Goal: Check status: Check status

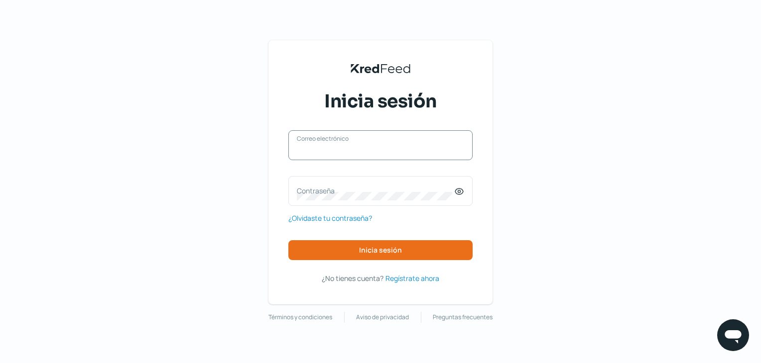
click at [360, 150] on input "Correo electrónico" at bounding box center [380, 150] width 167 height 9
type input "[EMAIL_ADDRESS][DOMAIN_NAME]"
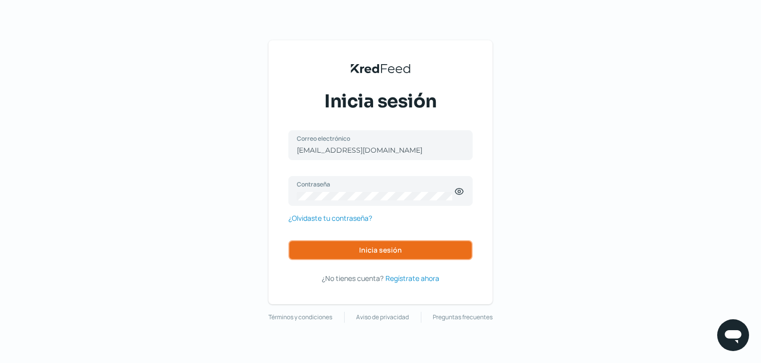
click at [395, 241] on button "Inicia sesión" at bounding box center [380, 250] width 184 height 20
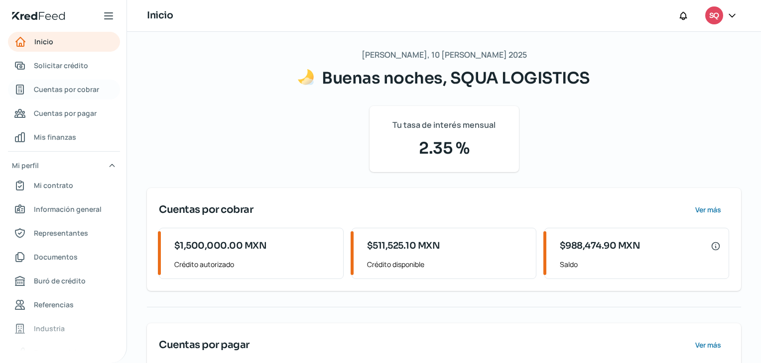
click at [71, 86] on span "Cuentas por cobrar" at bounding box center [66, 89] width 65 height 12
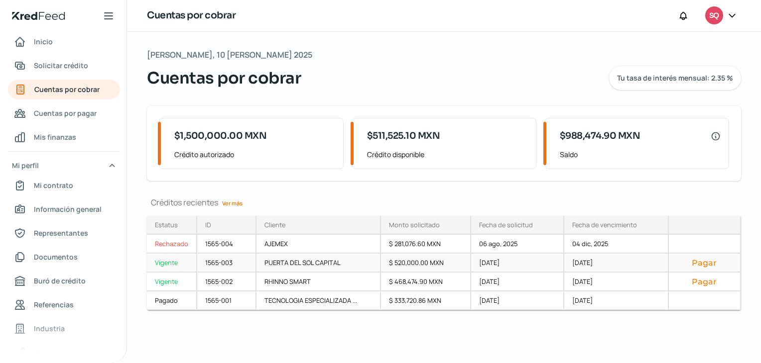
click at [230, 263] on div "1565-003" at bounding box center [226, 263] width 59 height 19
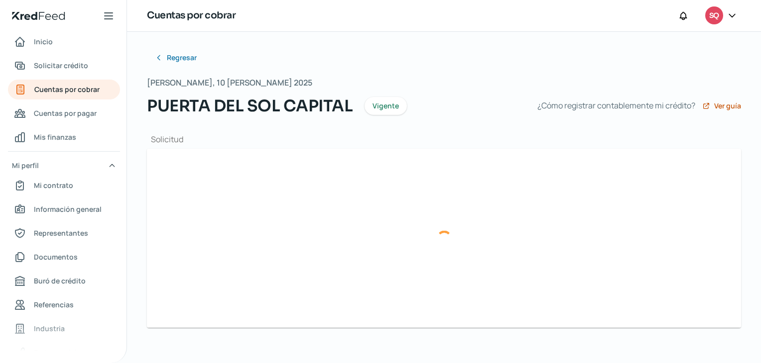
type input "F_AL000585.xml"
type input "585 puerta al sol.pdf"
